Goal: Task Accomplishment & Management: Manage account settings

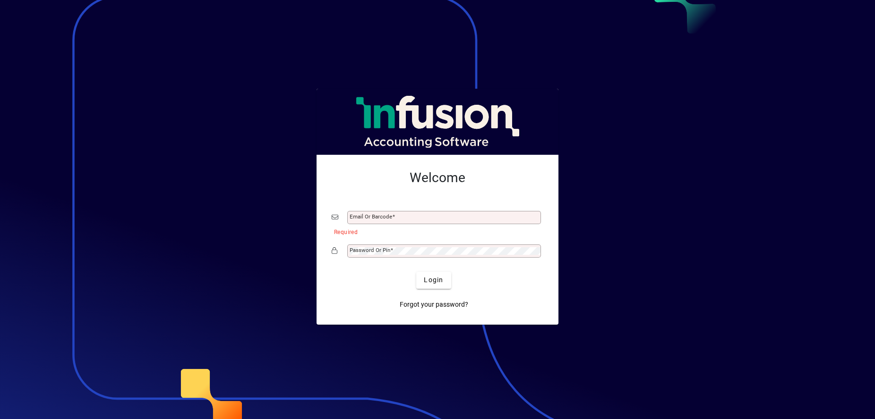
drag, startPoint x: 766, startPoint y: 295, endPoint x: 755, endPoint y: 308, distance: 17.1
click at [766, 295] on div at bounding box center [437, 209] width 875 height 419
click at [367, 215] on mat-label "Email or Barcode" at bounding box center [371, 217] width 43 height 7
click at [367, 215] on input "Email or Barcode" at bounding box center [445, 218] width 191 height 8
type input "**********"
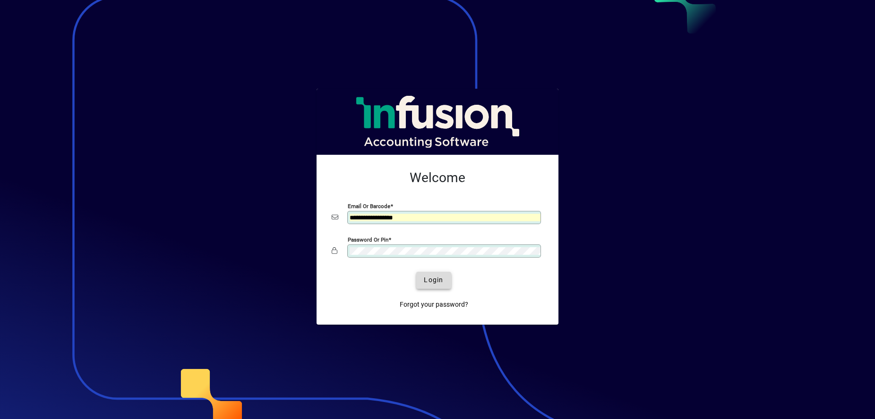
click at [428, 282] on span "Login" at bounding box center [433, 280] width 19 height 10
